Goal: Transaction & Acquisition: Purchase product/service

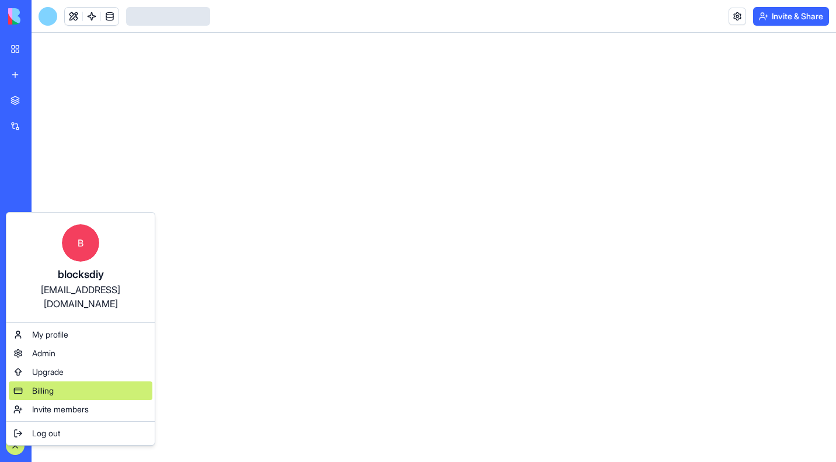
click at [39, 385] on span "Billing" at bounding box center [43, 391] width 22 height 12
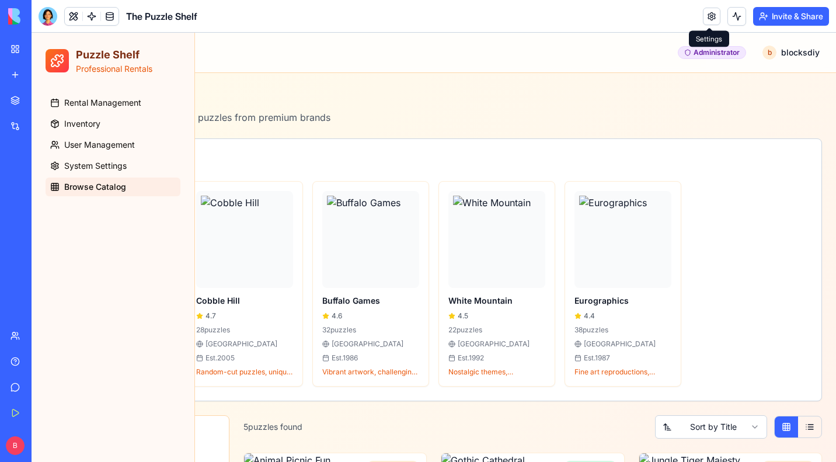
click at [713, 16] on link at bounding box center [712, 17] width 18 height 18
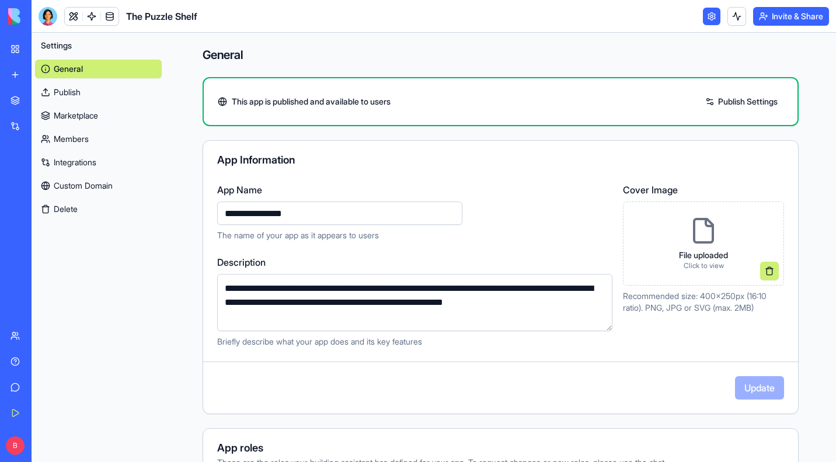
scroll to position [485, 0]
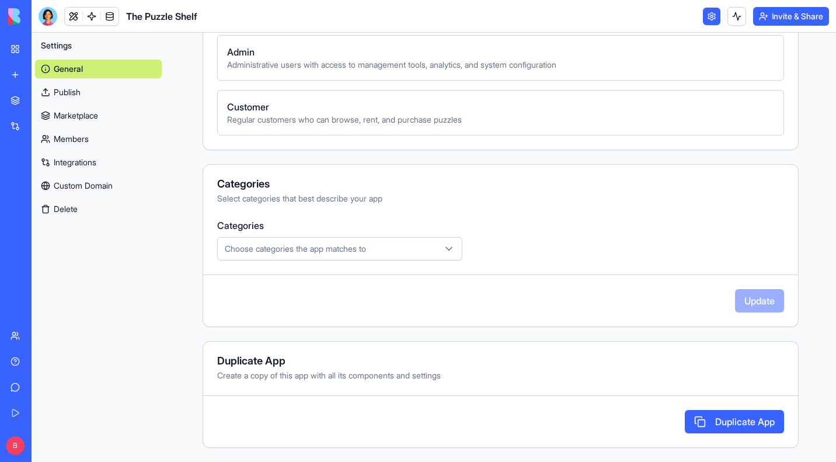
click at [58, 212] on button "Delete" at bounding box center [98, 209] width 127 height 19
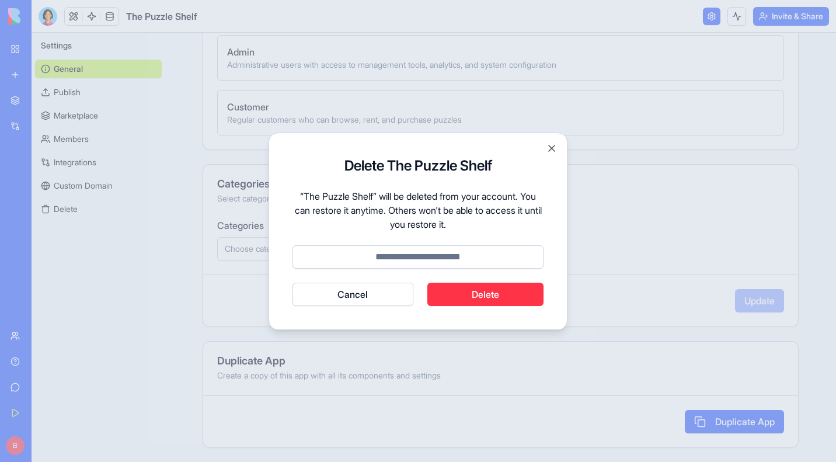
click at [462, 257] on input at bounding box center [418, 256] width 251 height 23
type input "******"
click at [478, 294] on button "Delete" at bounding box center [486, 294] width 117 height 23
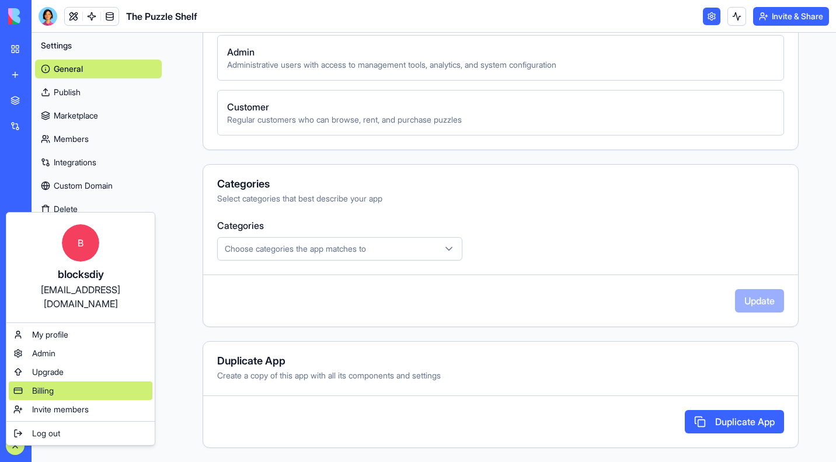
click at [50, 385] on span "Billing" at bounding box center [43, 391] width 22 height 12
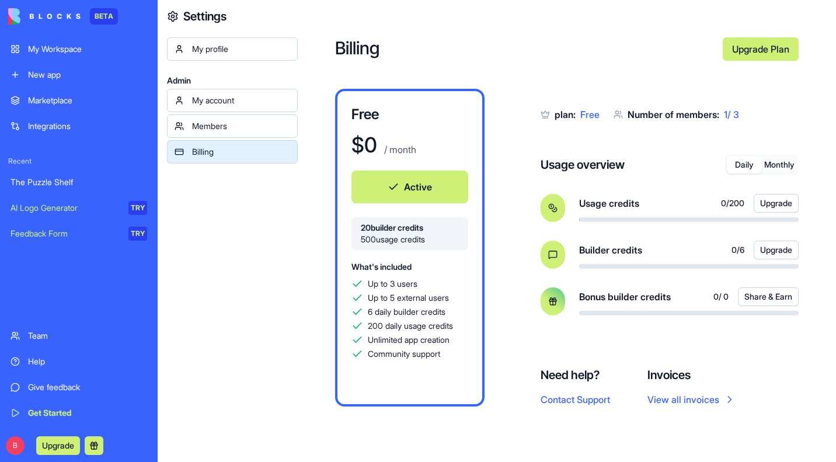
click at [771, 48] on link "Upgrade Plan" at bounding box center [761, 48] width 76 height 23
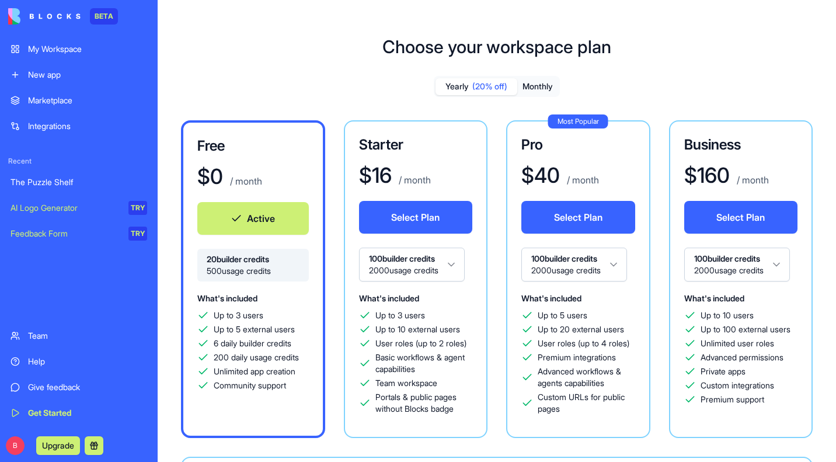
click at [539, 84] on button "Monthly" at bounding box center [538, 86] width 41 height 17
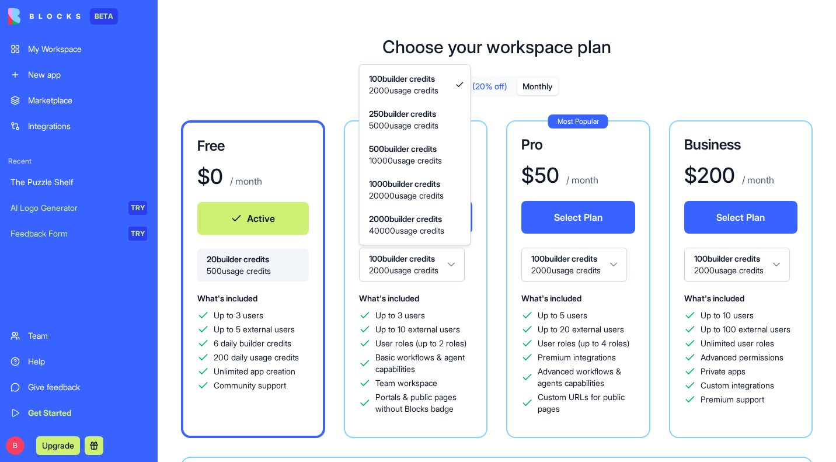
click at [410, 273] on html "BETA My Workspace New app Marketplace Integrations Recent The Puzzle Shelf AI L…" at bounding box center [418, 231] width 836 height 462
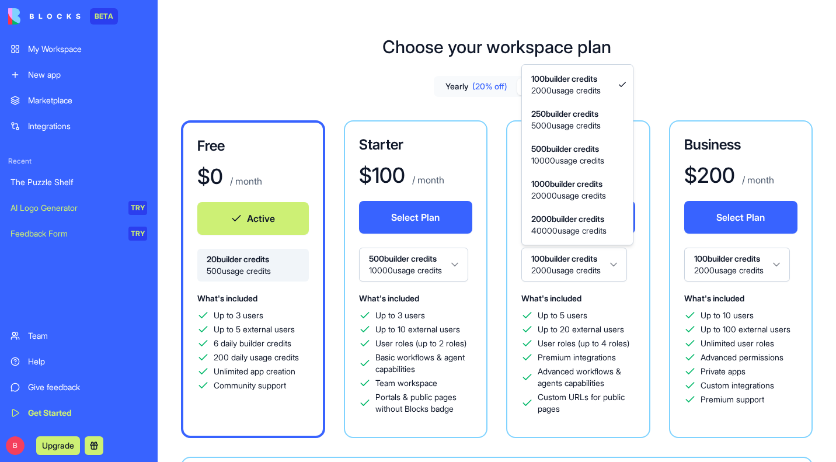
click at [600, 264] on html "BETA My Workspace New app Marketplace Integrations Recent The Puzzle Shelf AI L…" at bounding box center [418, 231] width 836 height 462
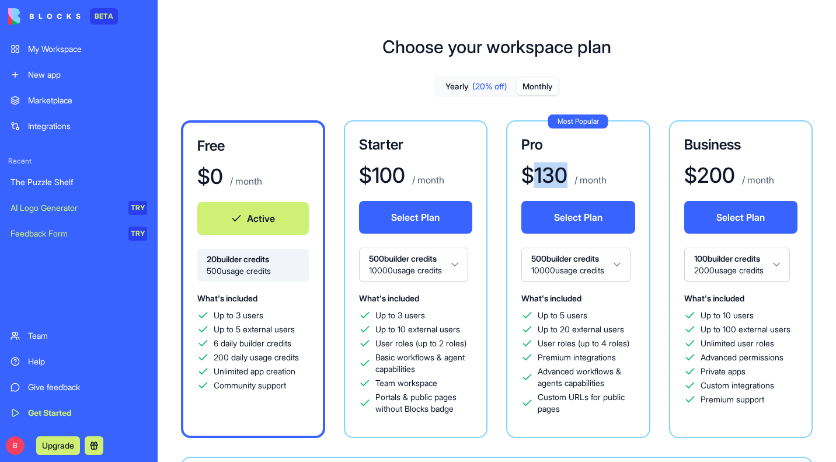
drag, startPoint x: 564, startPoint y: 172, endPoint x: 536, endPoint y: 176, distance: 28.3
click at [536, 176] on h1 "$ 130" at bounding box center [545, 175] width 46 height 23
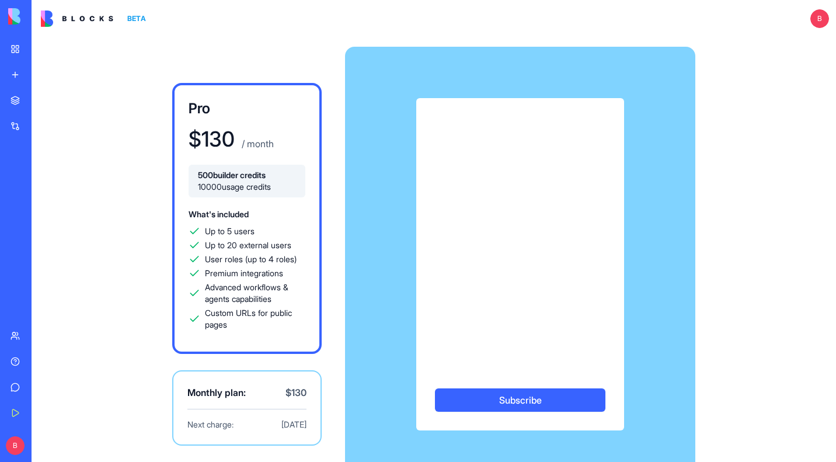
click at [88, 20] on img at bounding box center [77, 19] width 72 height 16
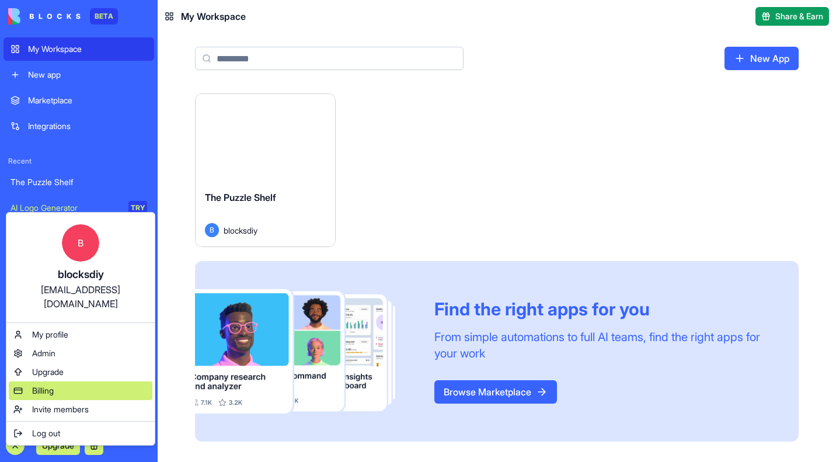
click at [39, 385] on span "Billing" at bounding box center [43, 391] width 22 height 12
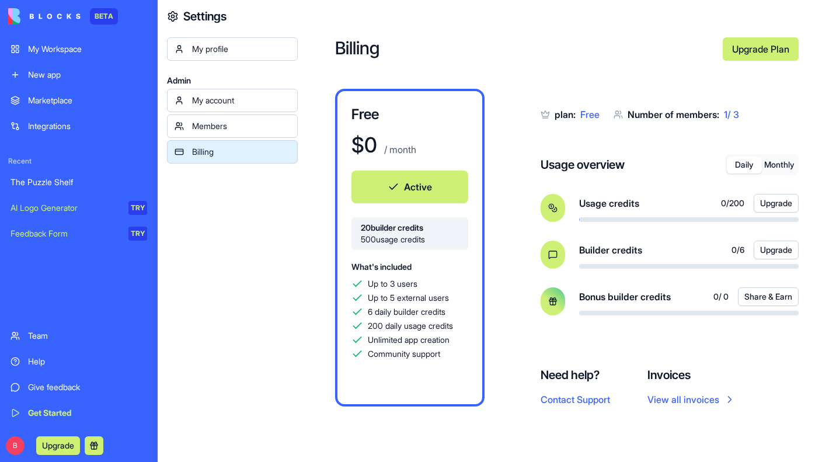
click at [749, 53] on link "Upgrade Plan" at bounding box center [761, 48] width 76 height 23
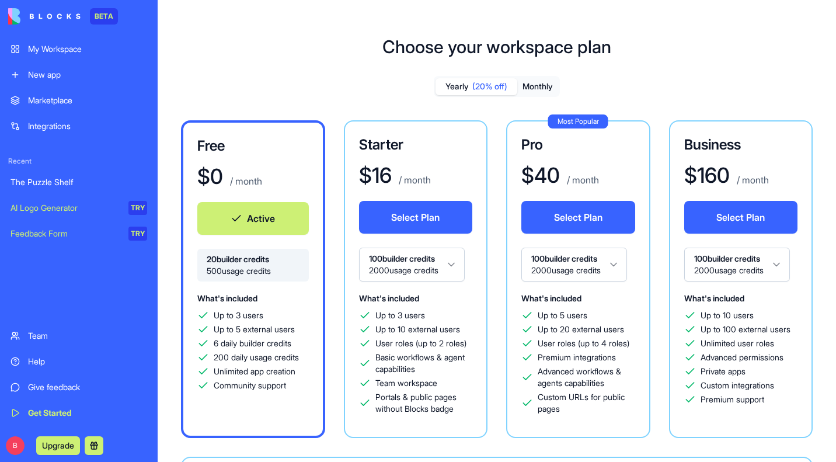
click at [416, 264] on html "BETA My Workspace New app Marketplace Integrations Recent The Puzzle Shelf AI L…" at bounding box center [418, 231] width 836 height 462
click at [565, 263] on html "BETA My Workspace New app Marketplace Integrations Recent The Puzzle Shelf AI L…" at bounding box center [418, 231] width 836 height 462
drag, startPoint x: 565, startPoint y: 173, endPoint x: 536, endPoint y: 178, distance: 30.2
click at [536, 178] on h1 "$ 104" at bounding box center [545, 175] width 46 height 23
copy h1 "104"
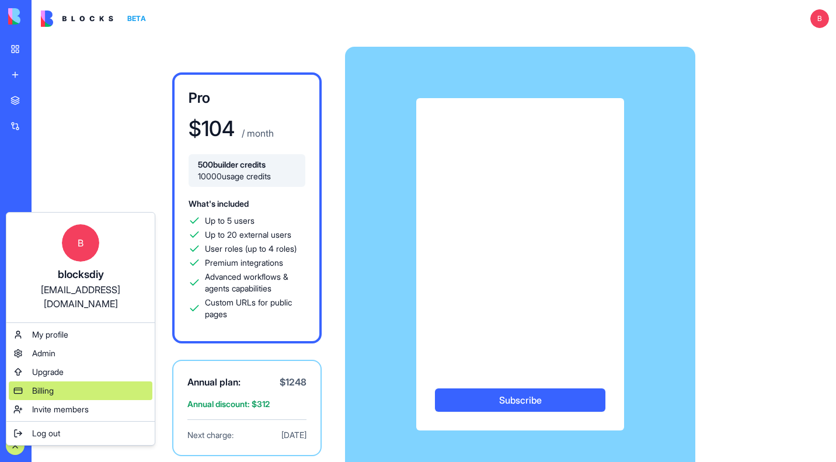
click at [36, 385] on span "Billing" at bounding box center [43, 391] width 22 height 12
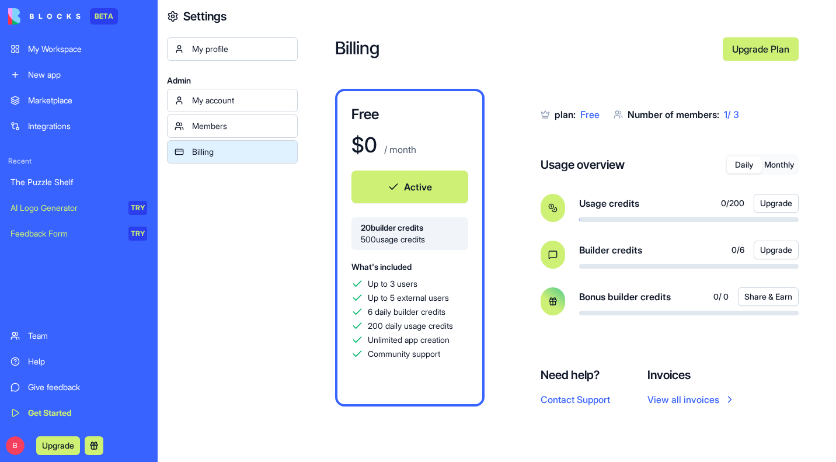
click at [765, 247] on button "Upgrade" at bounding box center [776, 250] width 45 height 19
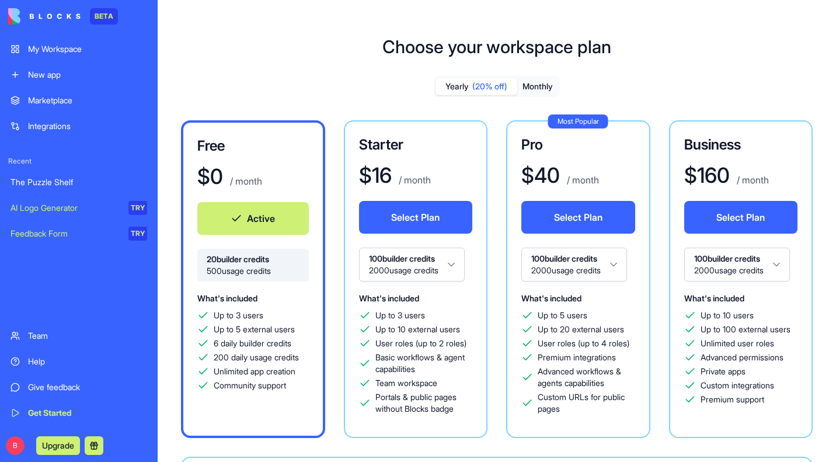
click at [420, 257] on html "BETA My Workspace New app Marketplace Integrations Recent The Puzzle Shelf AI L…" at bounding box center [418, 231] width 836 height 462
click at [199, 155] on h3 "Free" at bounding box center [253, 146] width 112 height 19
click at [253, 171] on div "$ 0 / month" at bounding box center [253, 176] width 112 height 23
click at [540, 79] on button "Monthly" at bounding box center [538, 86] width 41 height 17
